Goal: Check status: Check status

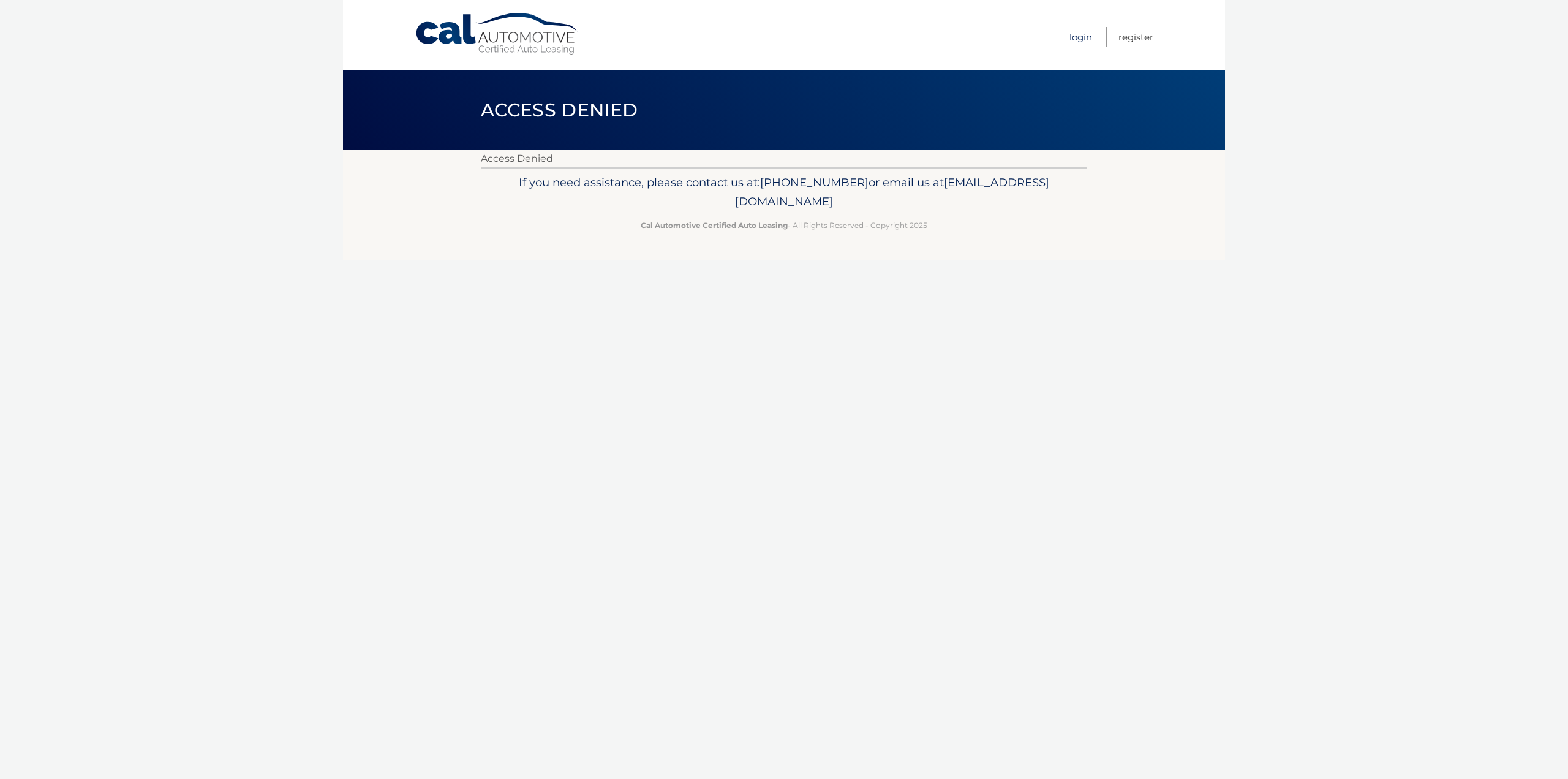
click at [1080, 41] on link "Login" at bounding box center [1080, 37] width 23 height 20
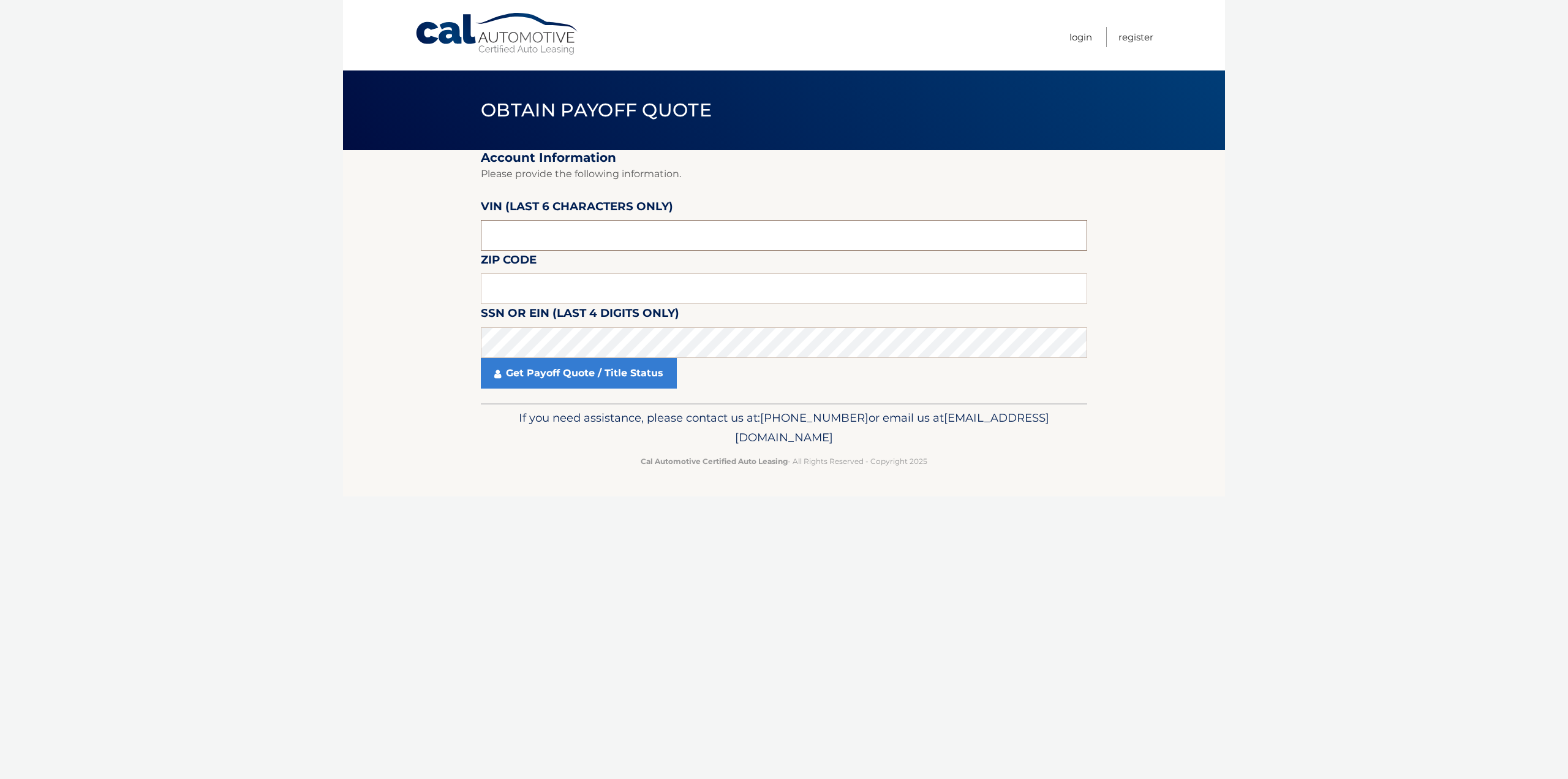
click at [534, 236] on input "text" at bounding box center [784, 235] width 607 height 30
type input "077373"
click at [524, 275] on input "text" at bounding box center [784, 289] width 607 height 30
type input "07040"
click at [546, 377] on link "Get Payoff Quote / Title Status" at bounding box center [578, 373] width 196 height 30
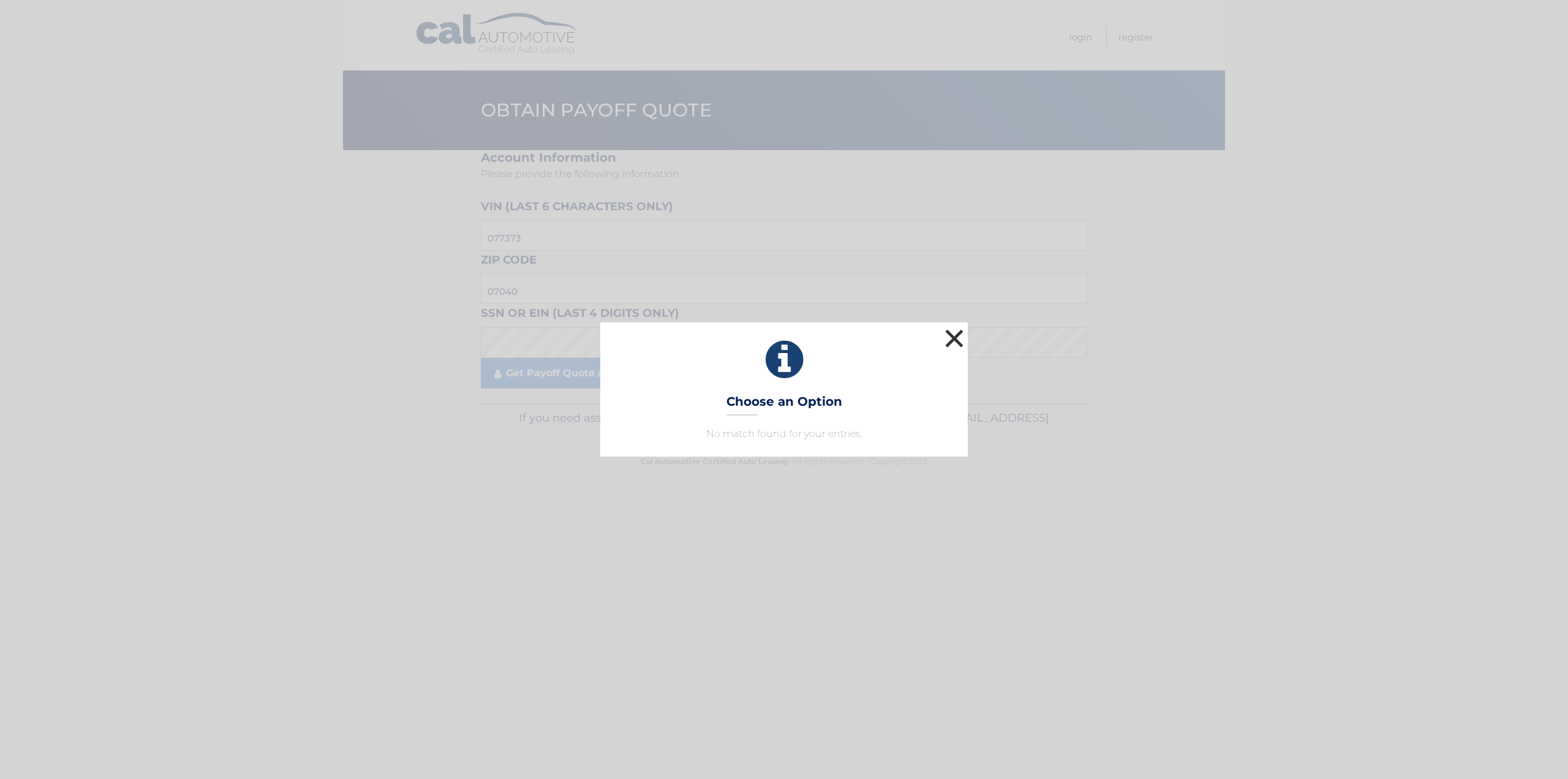
click at [959, 340] on button "×" at bounding box center [954, 338] width 25 height 25
